Goal: Task Accomplishment & Management: Manage account settings

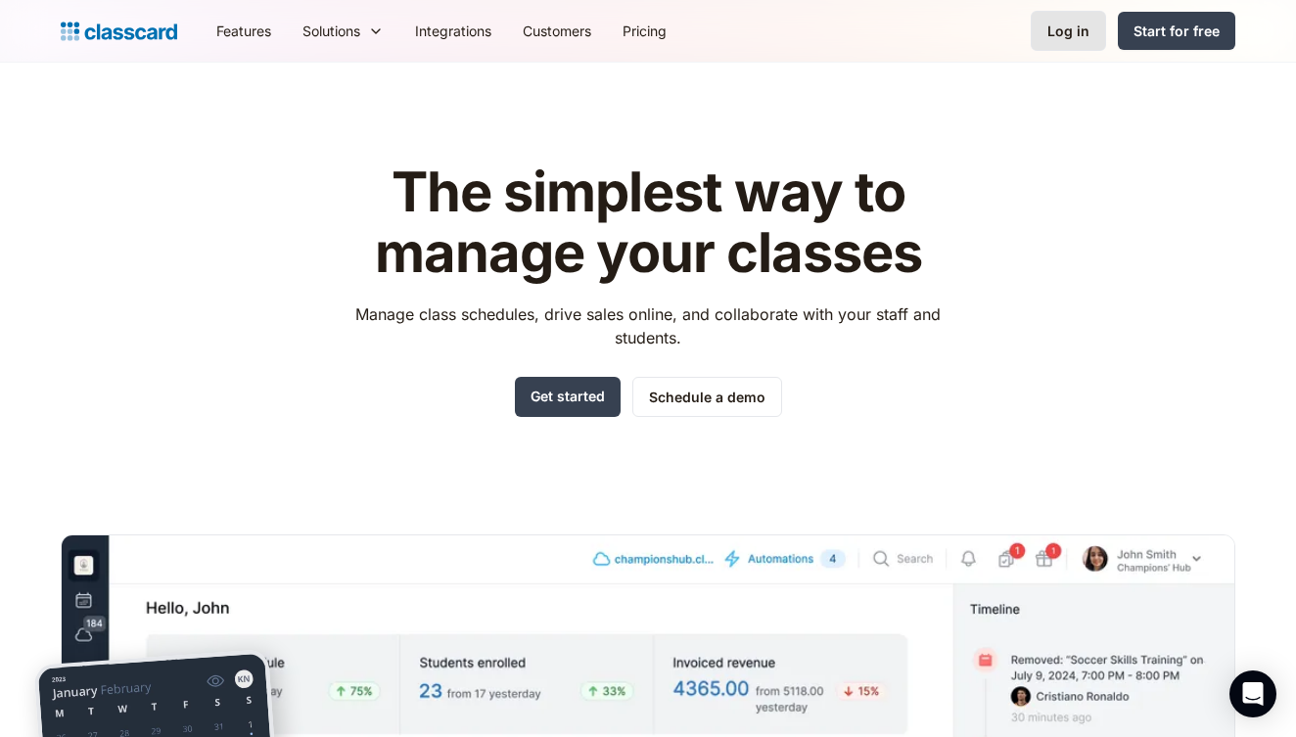
click at [1080, 31] on div "Log in" at bounding box center [1068, 31] width 42 height 21
